Goal: Information Seeking & Learning: Learn about a topic

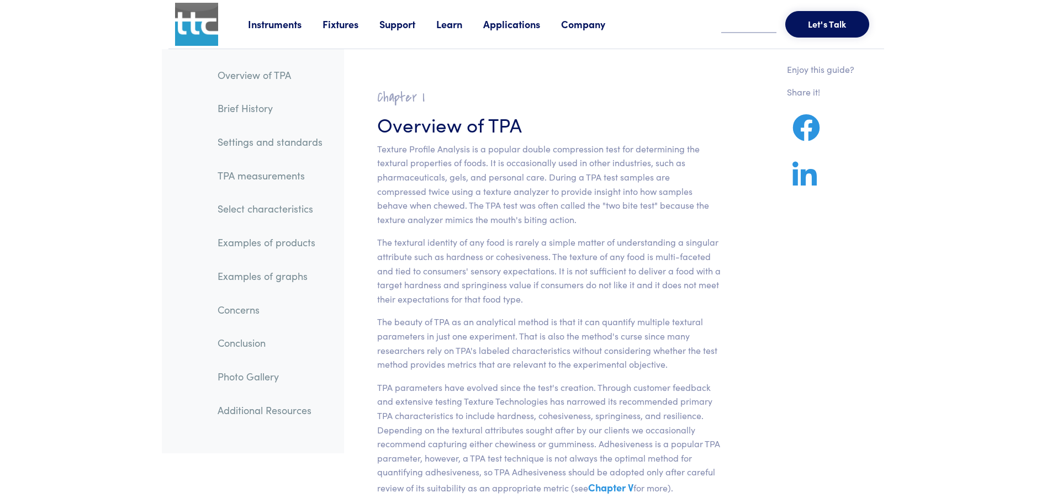
scroll to position [1766, 0]
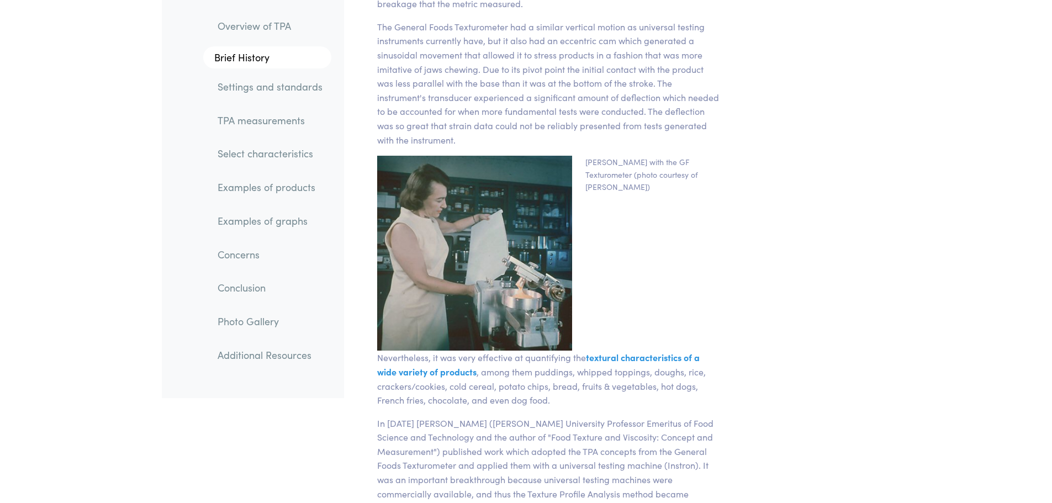
click at [259, 186] on link "Examples of products" at bounding box center [270, 187] width 123 height 25
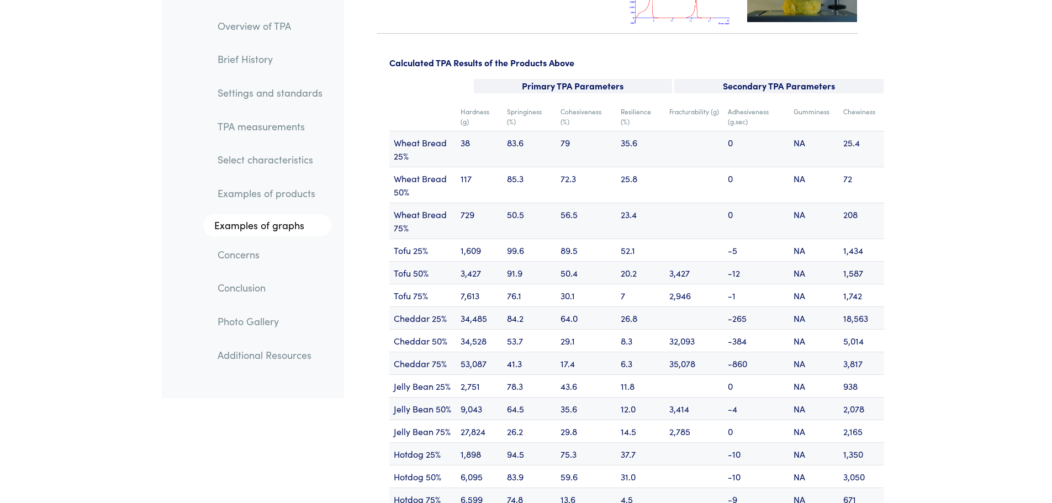
scroll to position [13207, 0]
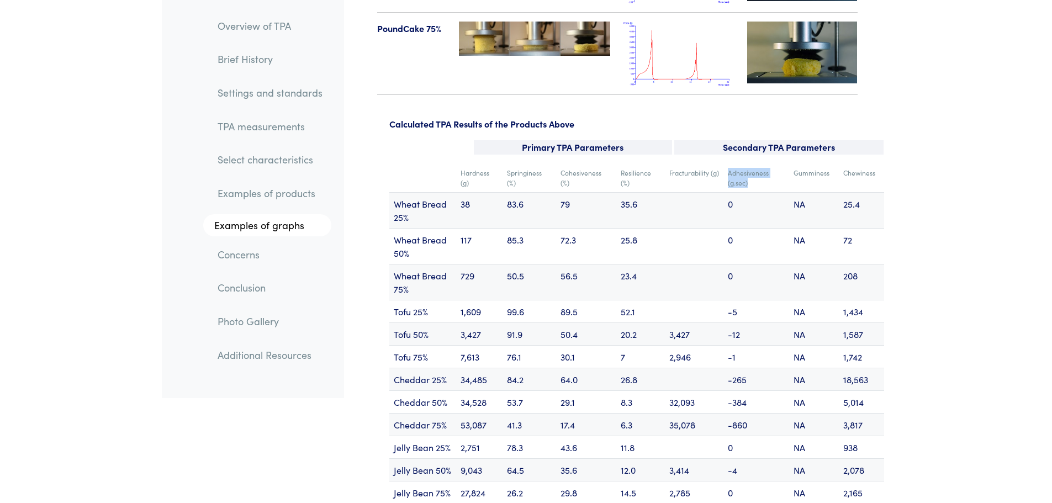
drag, startPoint x: 756, startPoint y: 139, endPoint x: 729, endPoint y: 130, distance: 28.6
click at [729, 163] on td "Adhesiveness (g.sec)" at bounding box center [756, 177] width 66 height 29
click at [757, 163] on td "Adhesiveness (g.sec)" at bounding box center [756, 177] width 66 height 29
drag, startPoint x: 755, startPoint y: 139, endPoint x: 726, endPoint y: 131, distance: 29.7
click at [726, 163] on td "Adhesiveness (g.sec)" at bounding box center [756, 177] width 66 height 29
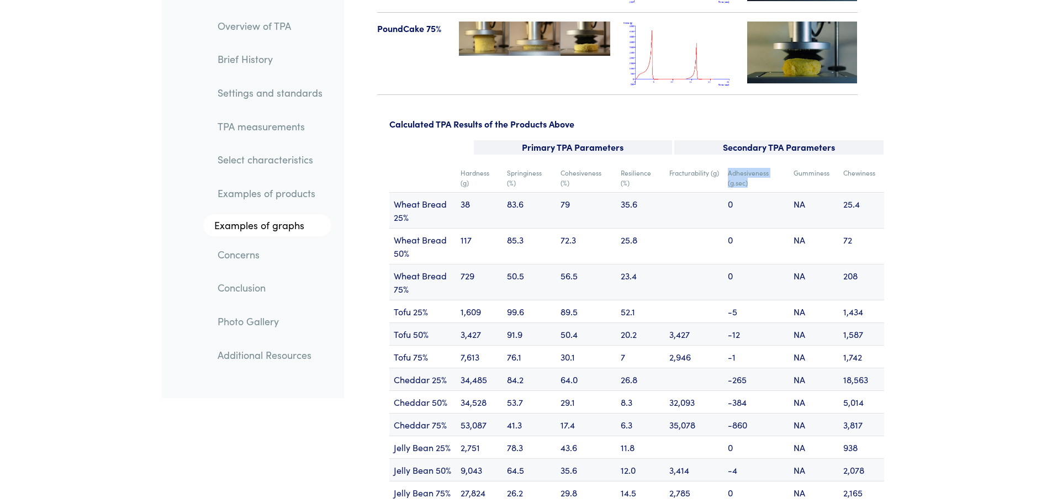
click at [726, 163] on td "Adhesiveness (g.sec)" at bounding box center [756, 177] width 66 height 29
drag, startPoint x: 727, startPoint y: 127, endPoint x: 750, endPoint y: 137, distance: 25.4
click at [750, 163] on td "Adhesiveness (g.sec)" at bounding box center [756, 177] width 66 height 29
